Goal: Obtain resource: Download file/media

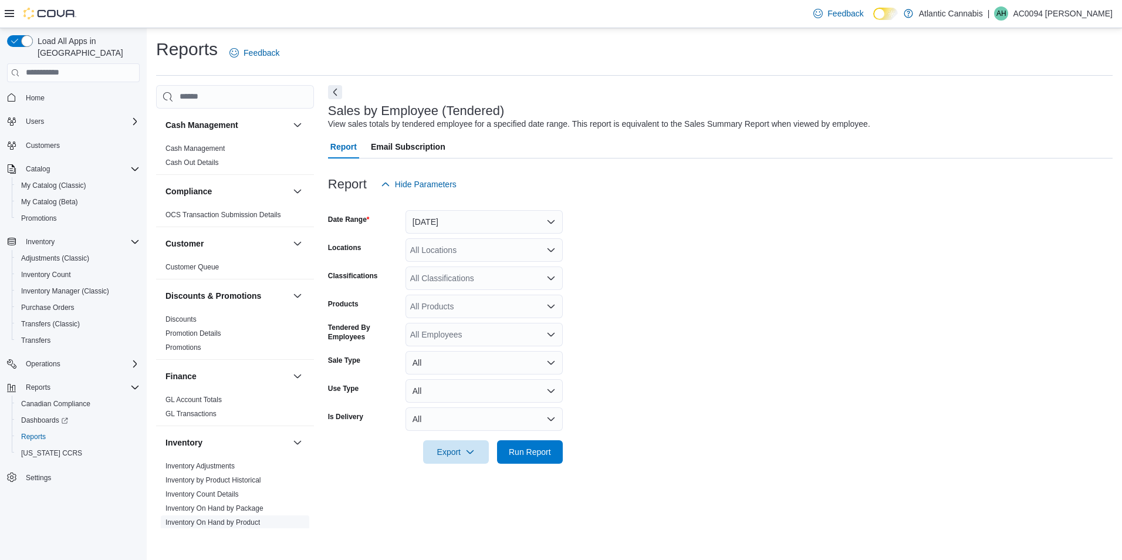
click at [221, 525] on link "Inventory On Hand by Product" at bounding box center [213, 522] width 94 height 8
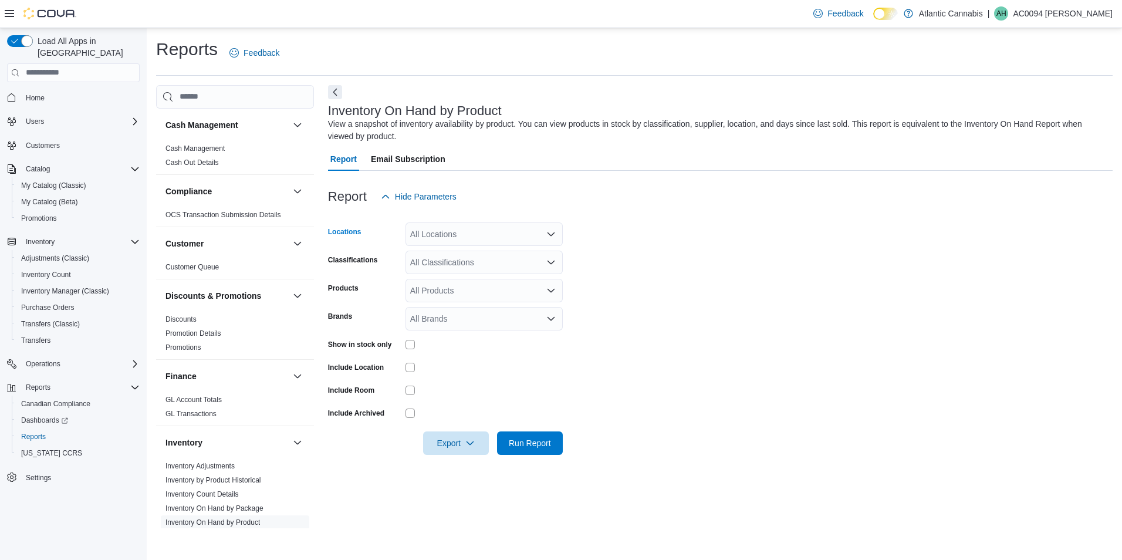
click at [551, 232] on icon "Open list of options" at bounding box center [550, 233] width 9 height 9
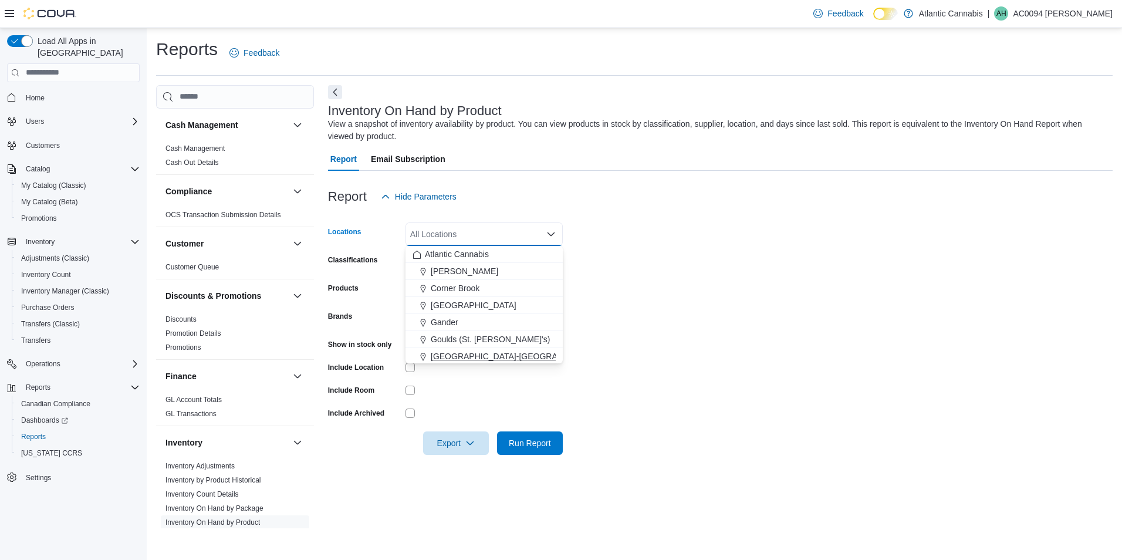
click at [523, 359] on div "[GEOGRAPHIC_DATA]-[GEOGRAPHIC_DATA]" at bounding box center [484, 356] width 143 height 12
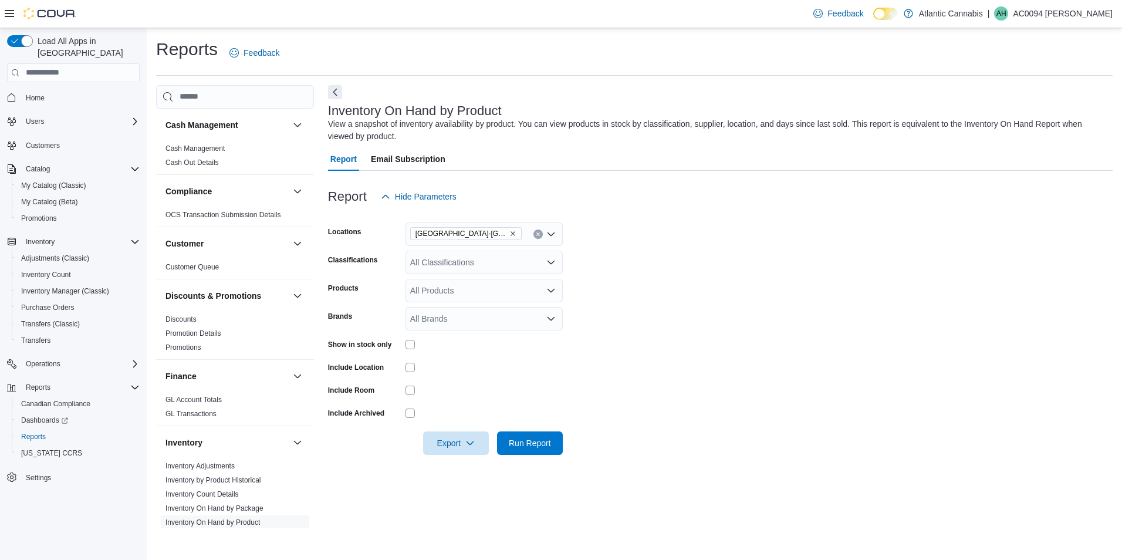
click at [713, 302] on form "Locations [GEOGRAPHIC_DATA]-[GEOGRAPHIC_DATA] Classifications All Classificatio…" at bounding box center [720, 331] width 785 height 247
click at [551, 262] on icon "Open list of options" at bounding box center [550, 262] width 9 height 9
click at [488, 299] on div "Cannabis" at bounding box center [484, 299] width 143 height 12
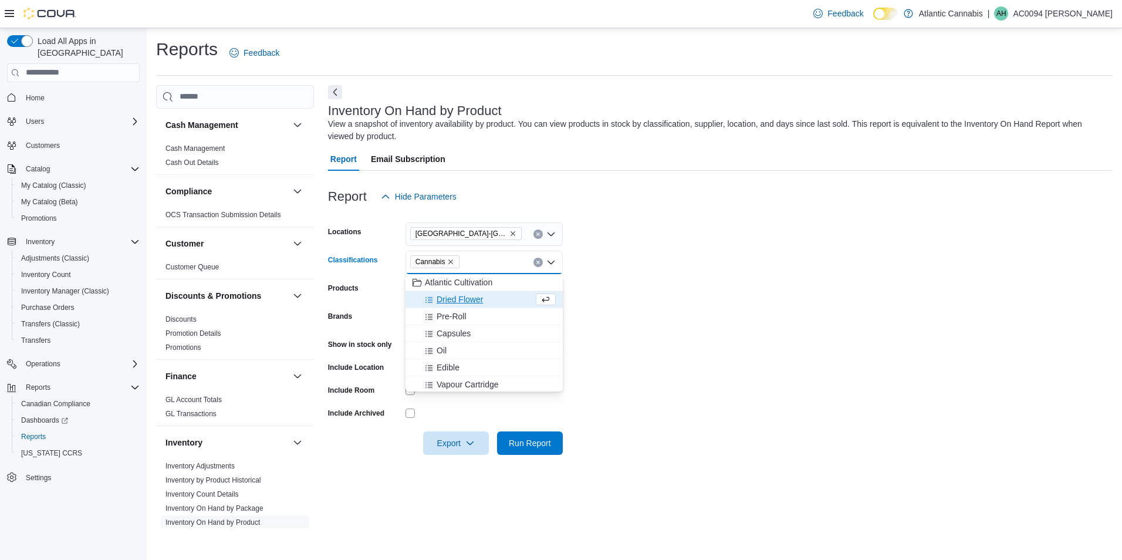
click at [611, 266] on form "Locations [GEOGRAPHIC_DATA]-[GEOGRAPHIC_DATA] Classifications Cannabis Combo bo…" at bounding box center [720, 331] width 785 height 247
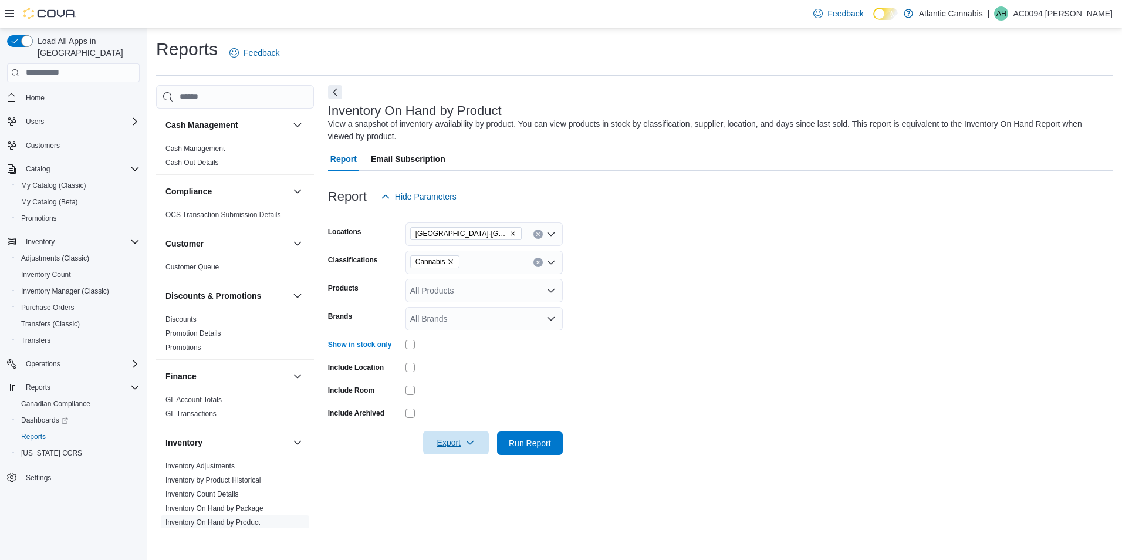
click at [469, 441] on icon "button" at bounding box center [469, 442] width 9 height 9
click at [465, 465] on span "Export to Excel" at bounding box center [457, 466] width 53 height 9
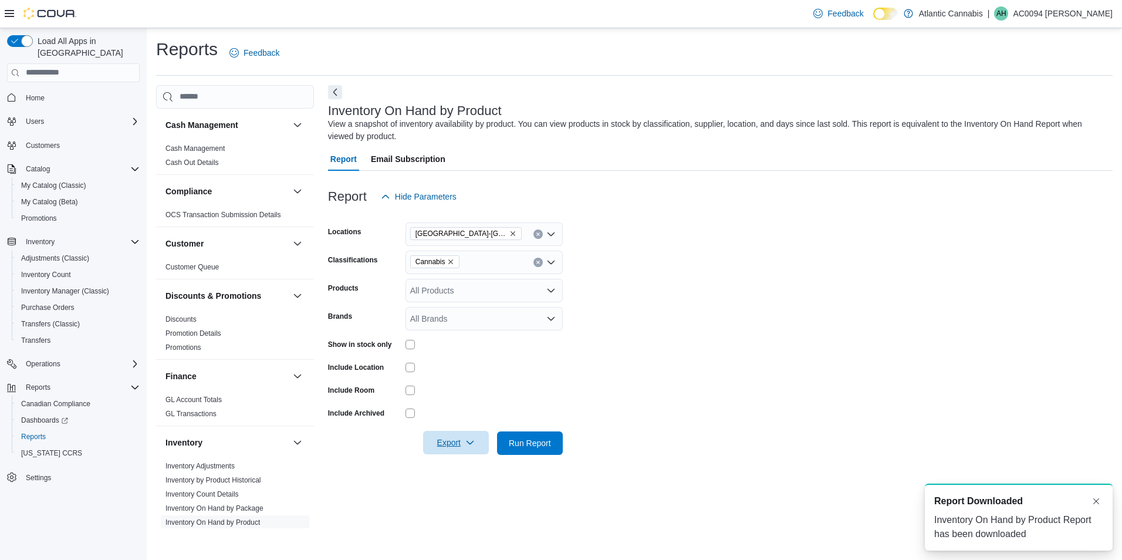
scroll to position [0, 0]
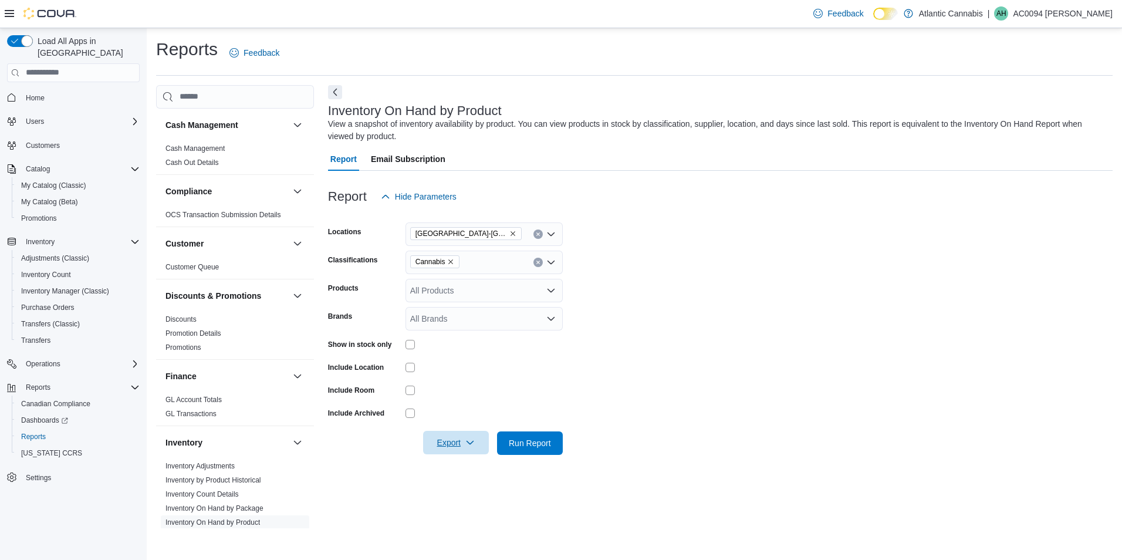
click at [469, 444] on icon "button" at bounding box center [469, 442] width 9 height 9
click at [453, 469] on span "Export to Excel" at bounding box center [457, 466] width 53 height 9
click at [470, 444] on icon "button" at bounding box center [469, 442] width 9 height 9
click at [480, 470] on span "Export to Excel" at bounding box center [457, 466] width 53 height 9
